Goal: Understand process/instructions: Learn about a topic

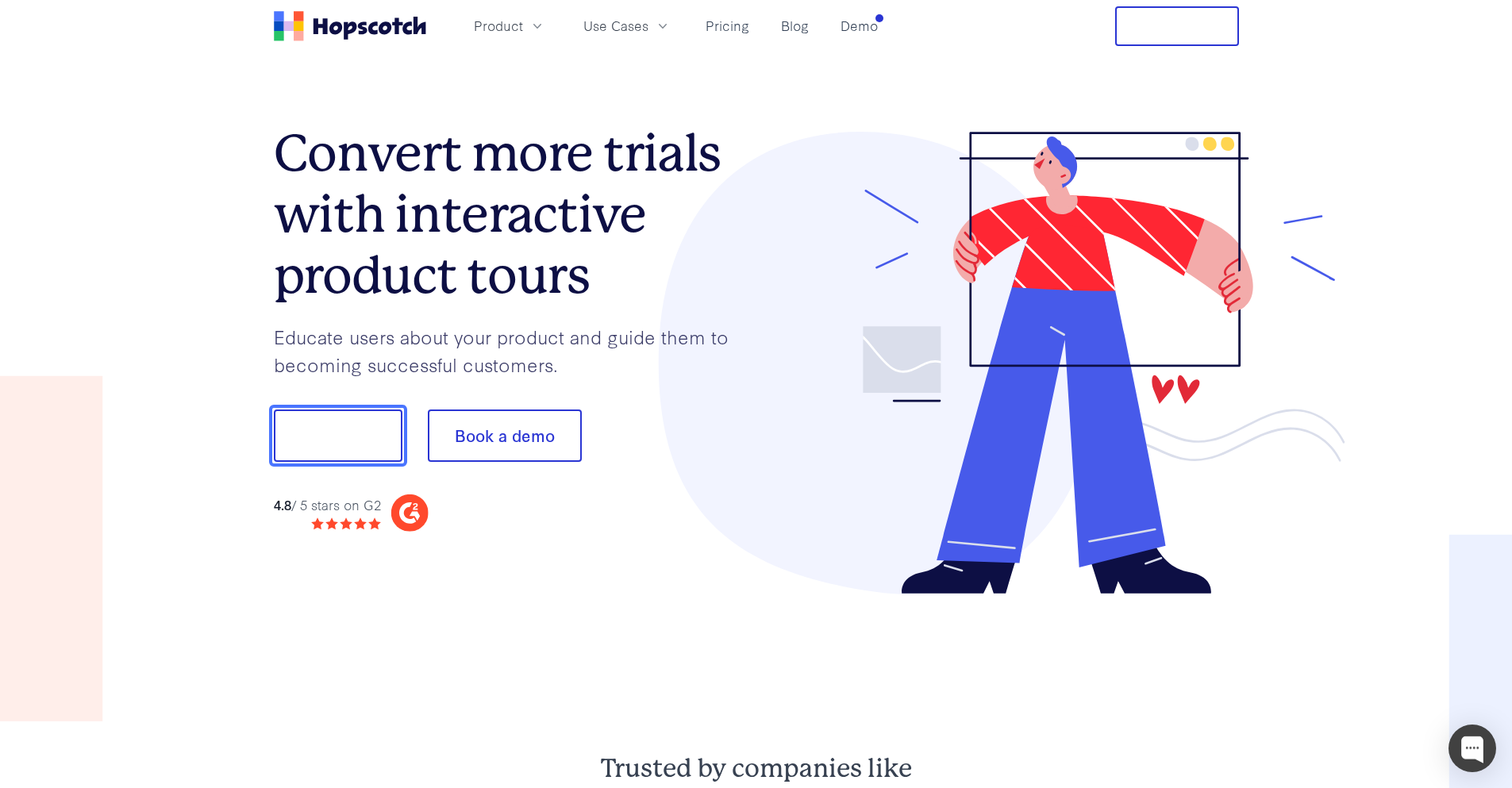
click at [361, 443] on button "Show me!" at bounding box center [338, 435] width 129 height 52
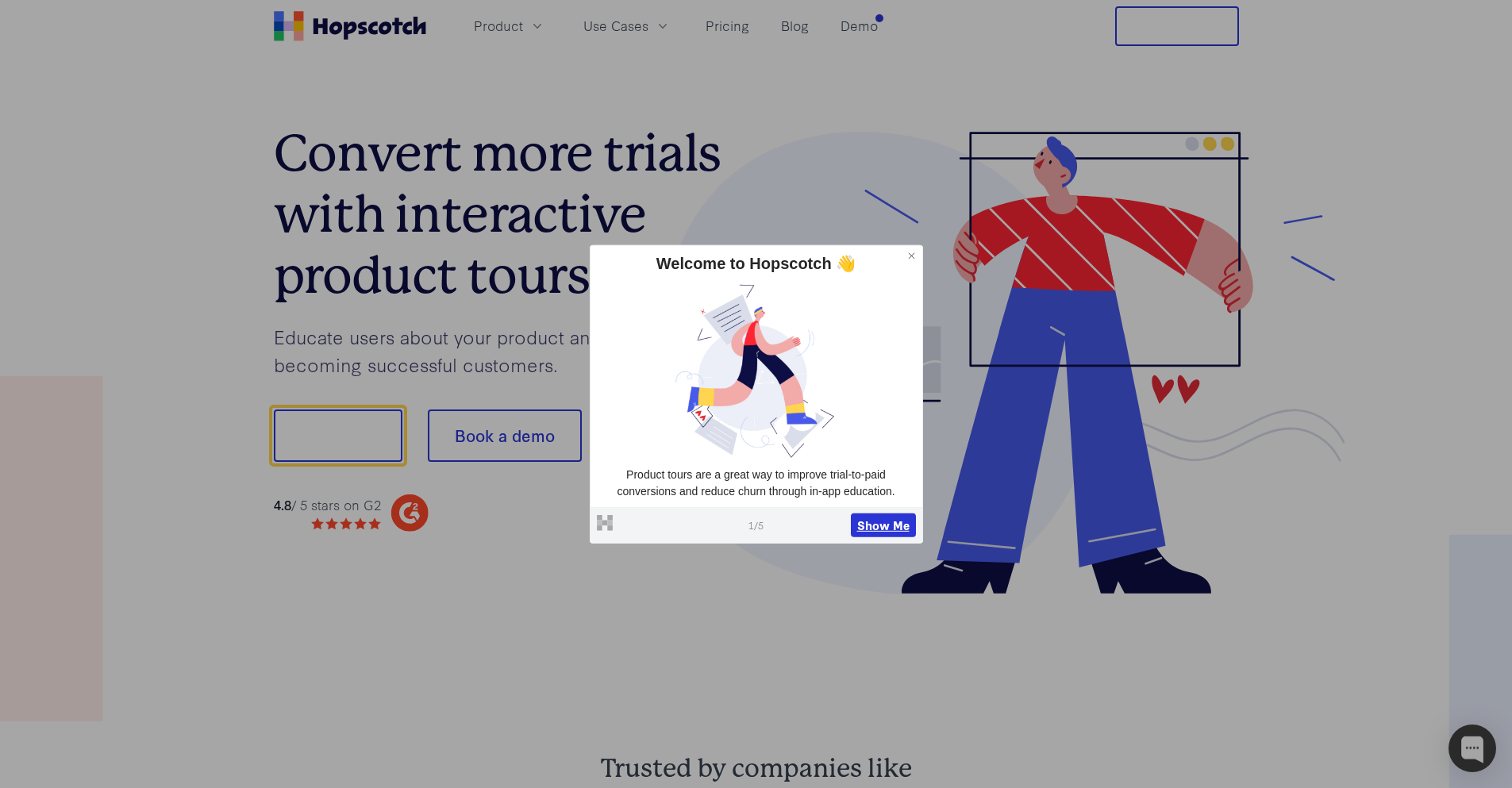
click at [891, 528] on button "Show Me" at bounding box center [883, 525] width 65 height 23
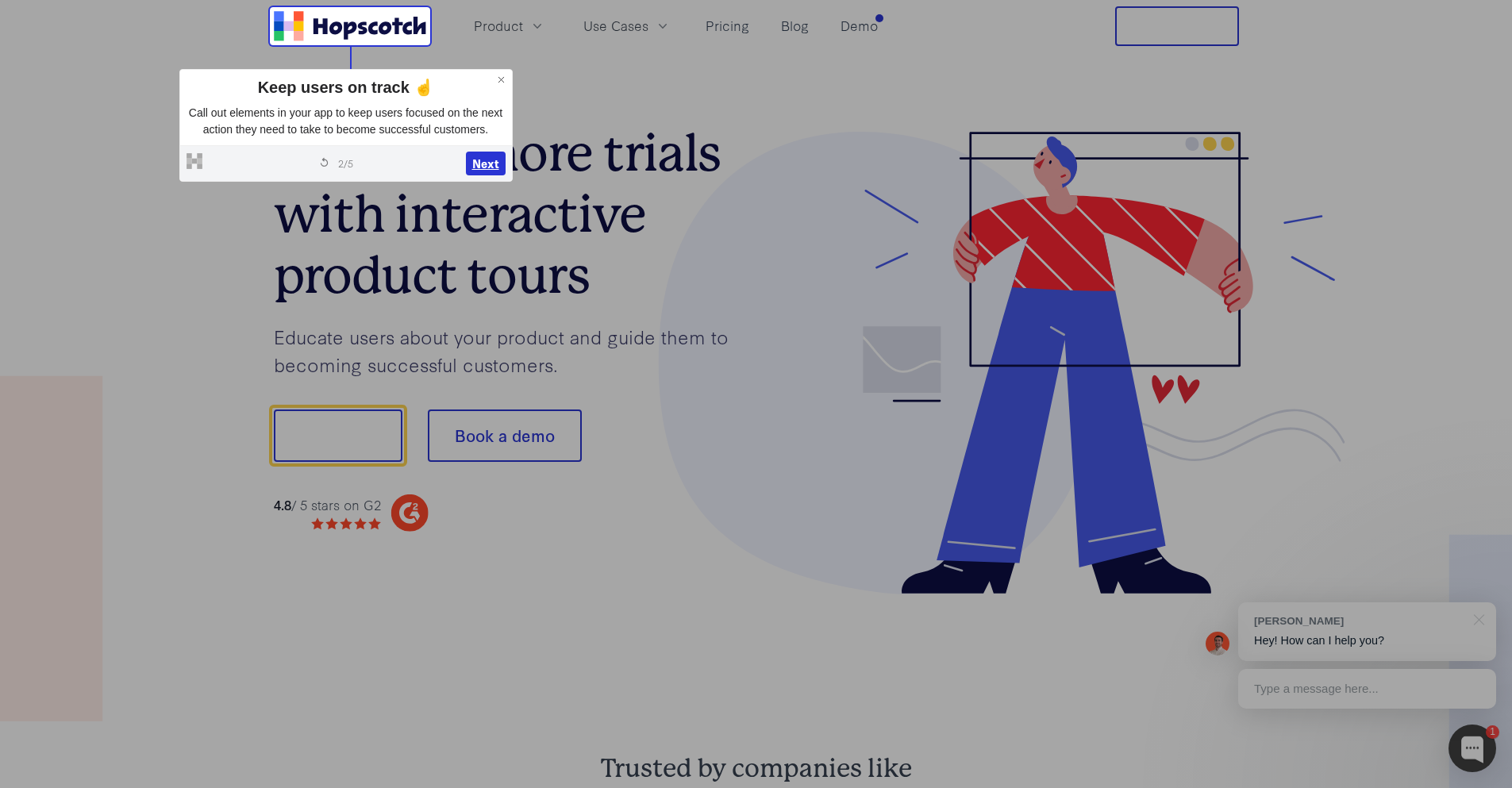
drag, startPoint x: 506, startPoint y: 158, endPoint x: 498, endPoint y: 158, distance: 8.0
click at [498, 158] on div "Powered by Hopscotch Restart tour 2 / 5 Next" at bounding box center [346, 162] width 332 height 35
click at [498, 158] on button "Next" at bounding box center [486, 162] width 39 height 23
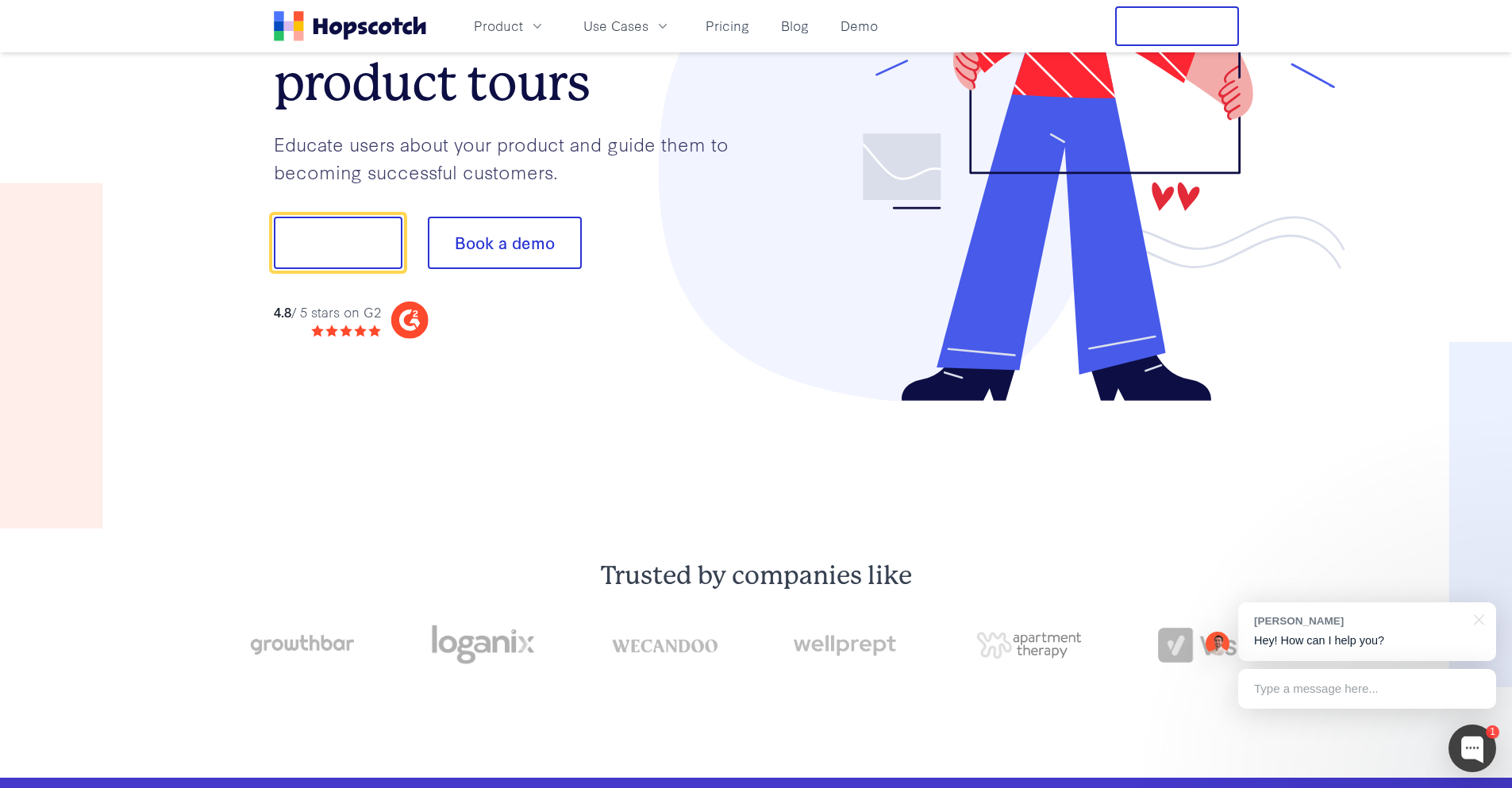
scroll to position [198, 0]
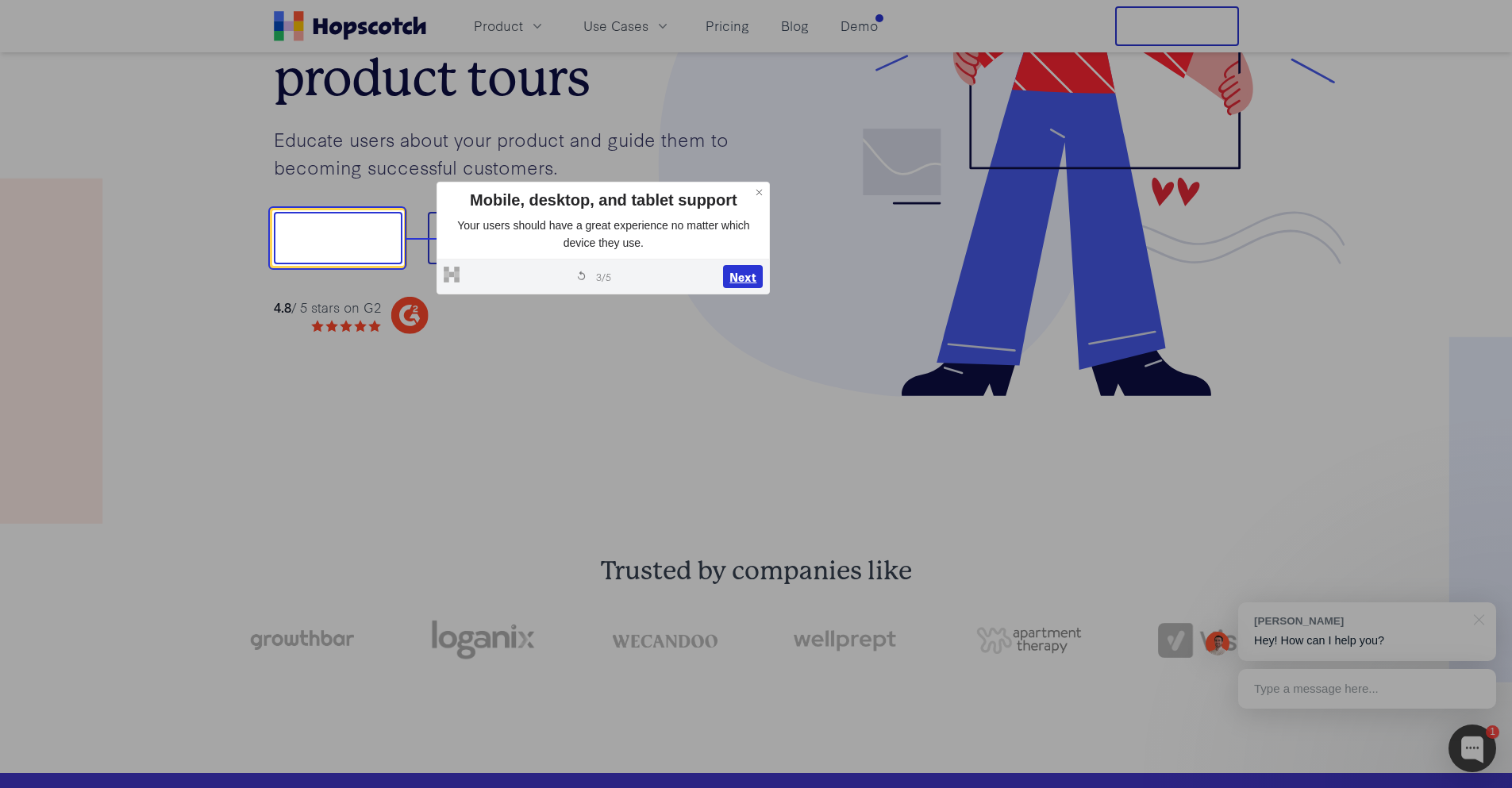
click at [742, 269] on button "Next" at bounding box center [742, 276] width 39 height 23
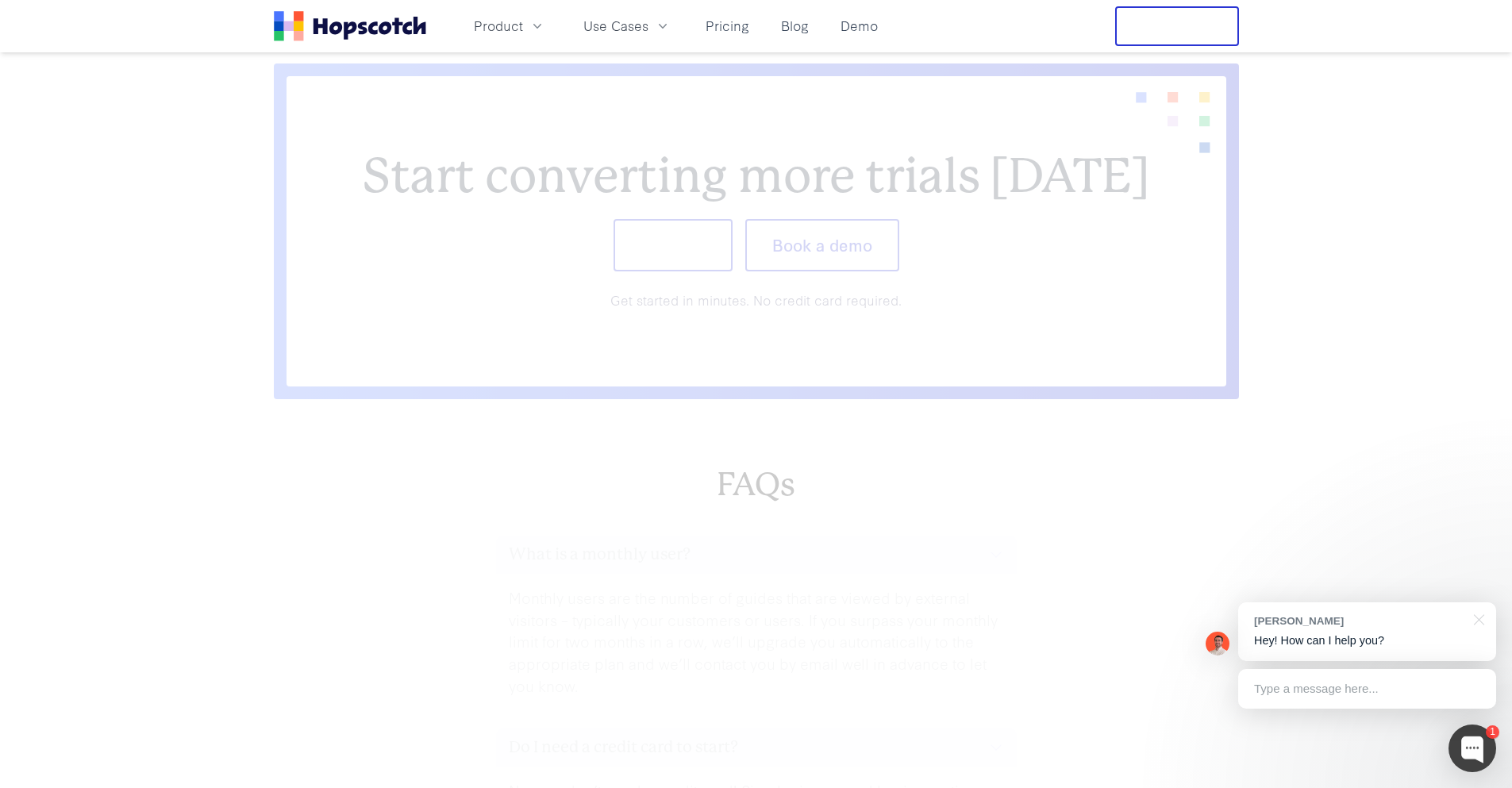
scroll to position [6671, 0]
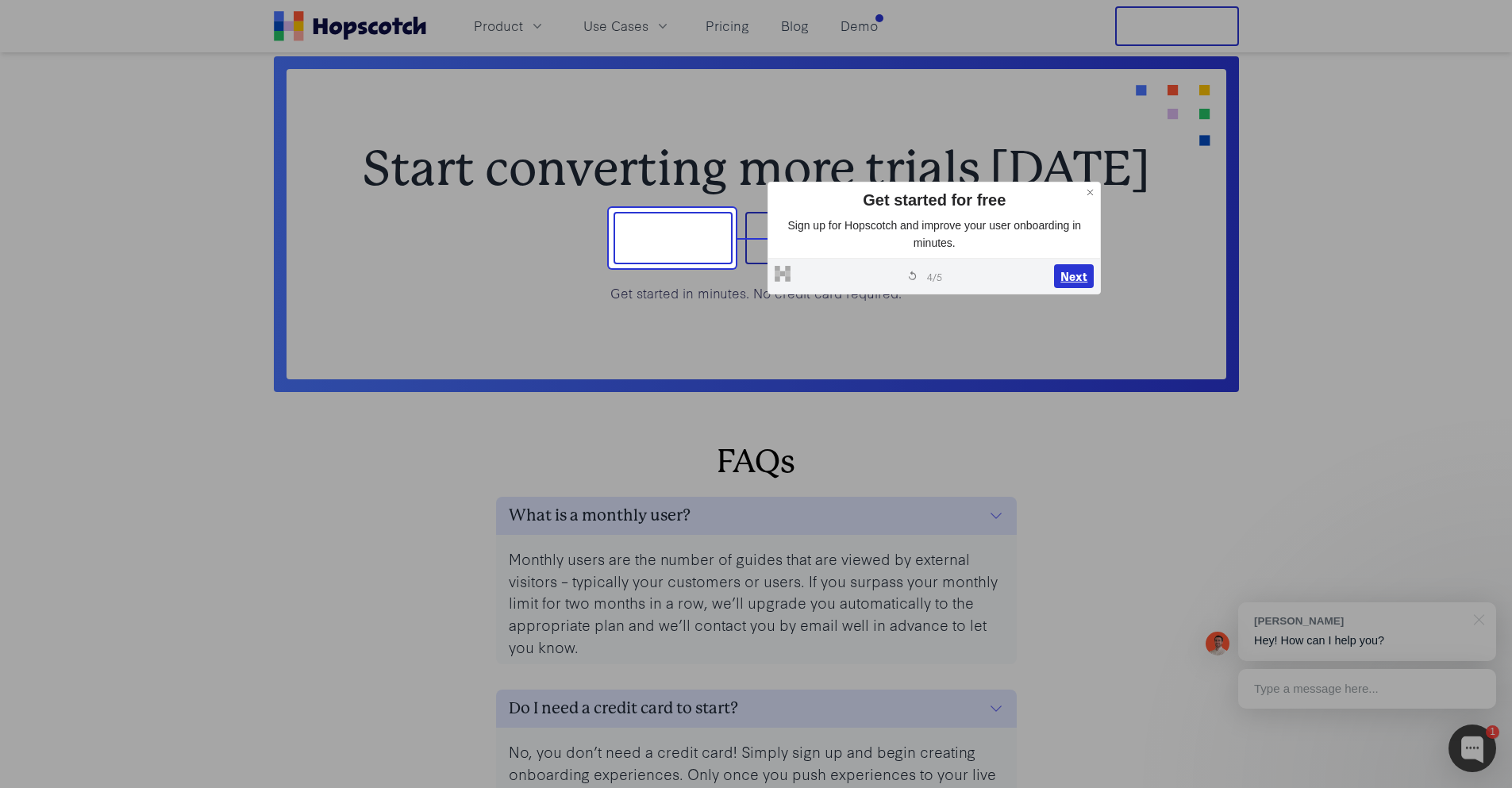
click at [1078, 277] on button "Next" at bounding box center [1073, 275] width 39 height 23
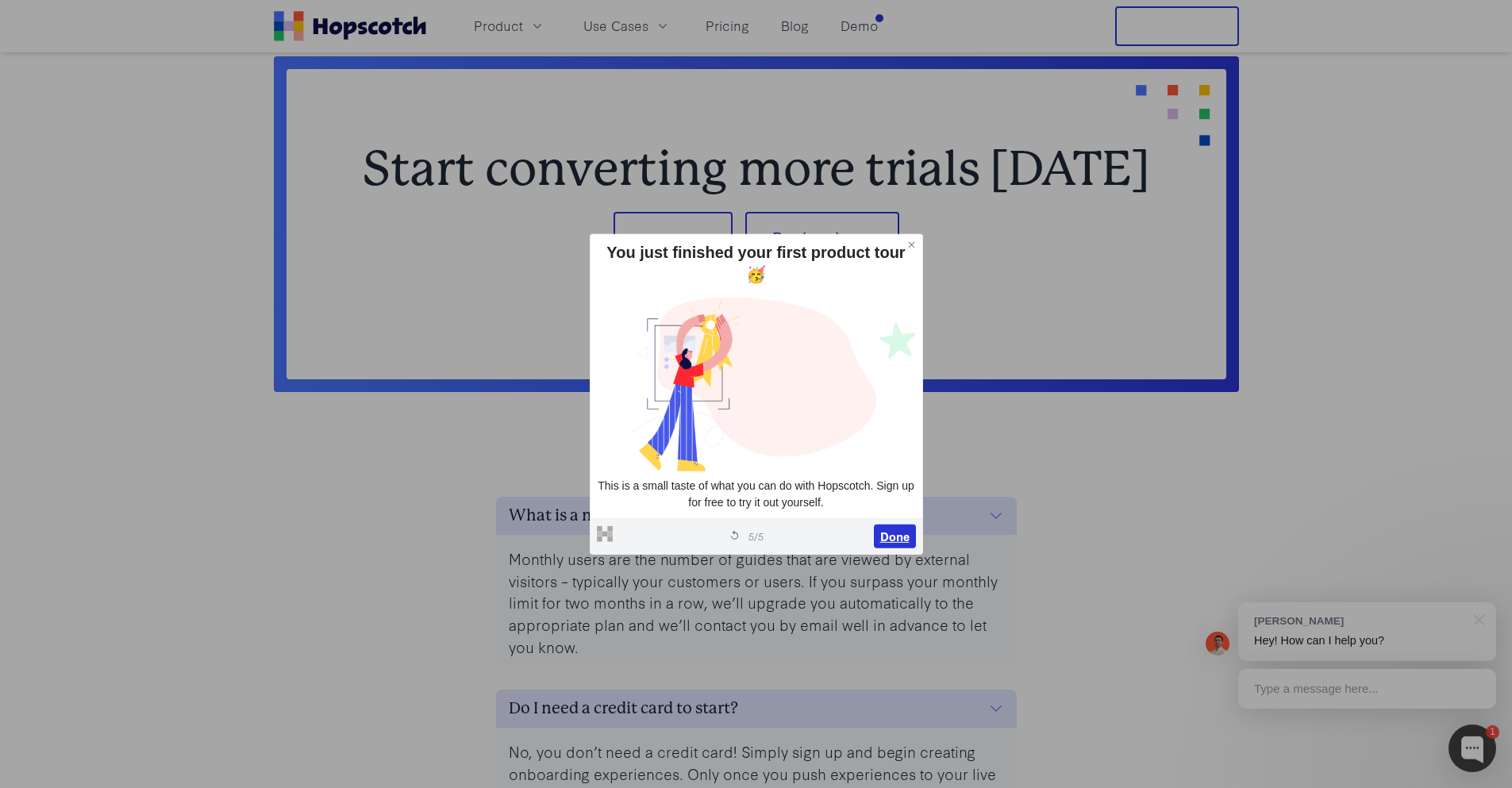
click at [892, 537] on button "Done" at bounding box center [895, 536] width 42 height 23
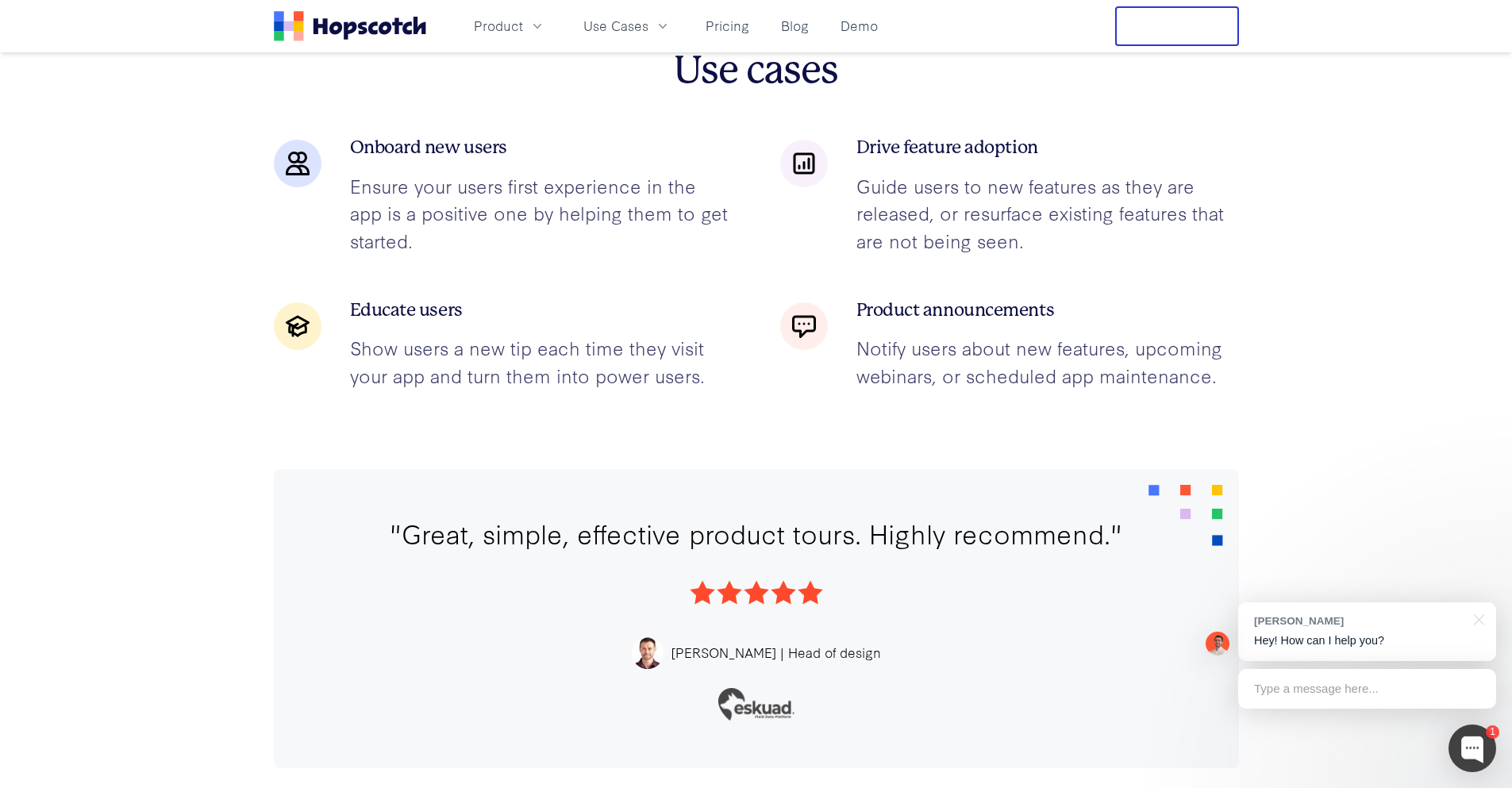
scroll to position [2444, 0]
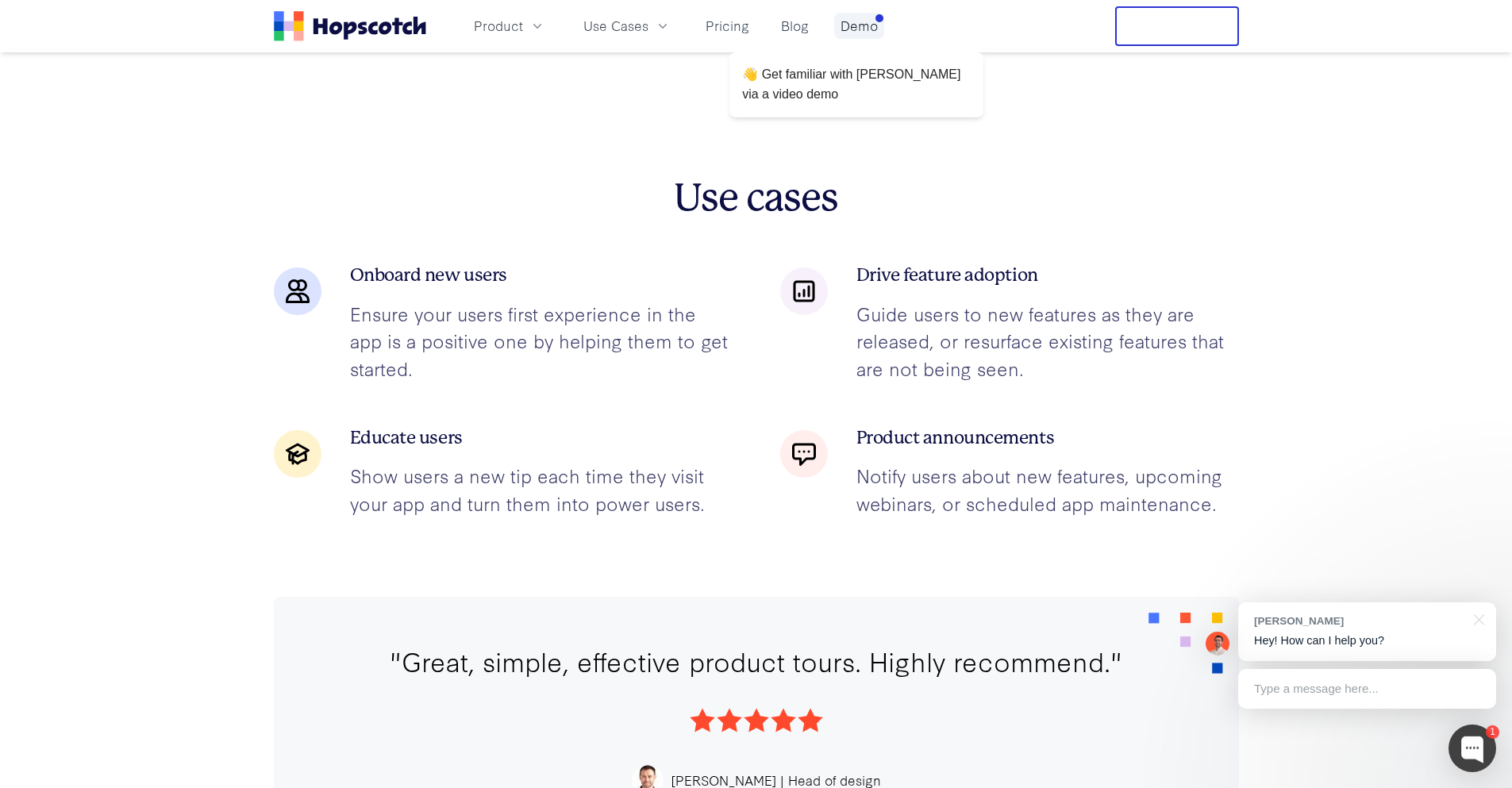
click at [858, 21] on link "Demo" at bounding box center [859, 26] width 50 height 26
